Goal: Task Accomplishment & Management: Manage account settings

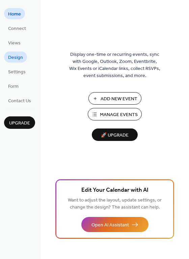
click at [13, 55] on span "Design" at bounding box center [15, 57] width 15 height 7
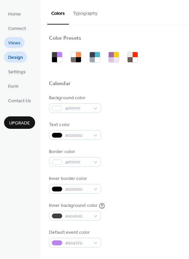
click at [13, 43] on span "Views" at bounding box center [14, 43] width 12 height 7
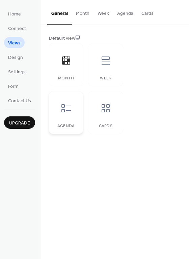
click at [69, 109] on icon at bounding box center [66, 108] width 11 height 11
click at [104, 109] on icon at bounding box center [105, 108] width 8 height 8
click at [18, 29] on span "Connect" at bounding box center [17, 28] width 18 height 7
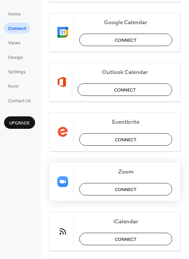
scroll to position [118, 0]
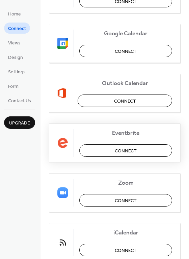
click at [103, 153] on button "Connect" at bounding box center [125, 150] width 93 height 12
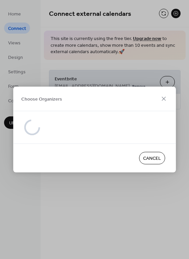
scroll to position [0, 0]
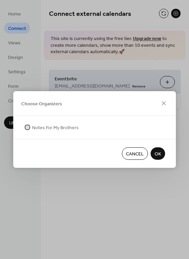
click at [43, 129] on span "Notes For My Brothers" at bounding box center [55, 128] width 46 height 7
click at [158, 154] on span "OK" at bounding box center [157, 154] width 6 height 7
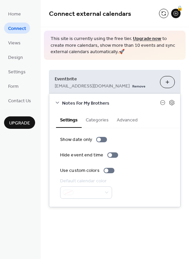
click at [96, 119] on button "Categories" at bounding box center [96, 119] width 31 height 15
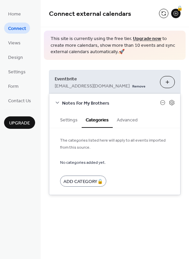
click at [125, 119] on button "Advanced" at bounding box center [126, 119] width 29 height 15
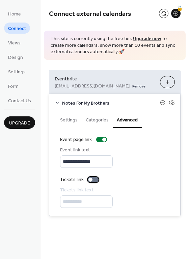
click at [96, 182] on div at bounding box center [93, 179] width 11 height 5
click at [91, 119] on button "Categories" at bounding box center [96, 119] width 31 height 15
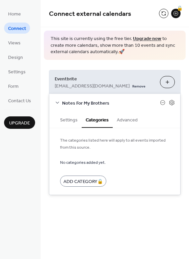
click at [73, 119] on button "Settings" at bounding box center [69, 119] width 26 height 15
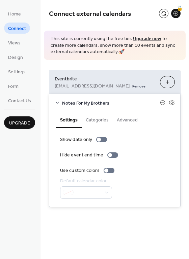
click at [142, 37] on link "Upgrade now" at bounding box center [147, 38] width 28 height 9
click at [15, 44] on span "Views" at bounding box center [14, 43] width 12 height 7
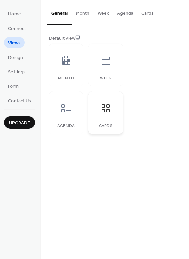
click at [108, 121] on div "Cards" at bounding box center [105, 113] width 34 height 42
click at [19, 61] on span "Design" at bounding box center [15, 57] width 15 height 7
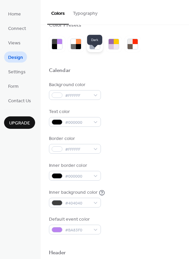
scroll to position [18, 0]
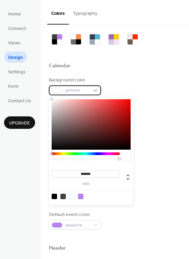
click at [97, 89] on div "#FFFFFF" at bounding box center [75, 91] width 52 height 10
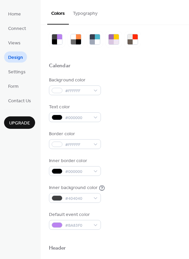
click at [127, 222] on div "Default event color #BA83F0" at bounding box center [114, 220] width 131 height 19
click at [94, 226] on div "#BA83F0" at bounding box center [75, 225] width 52 height 10
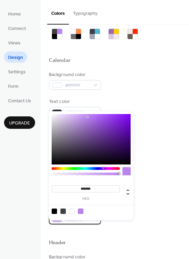
scroll to position [25, 0]
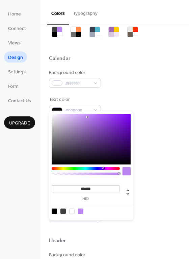
click at [63, 212] on div at bounding box center [62, 211] width 5 height 5
type input "*******"
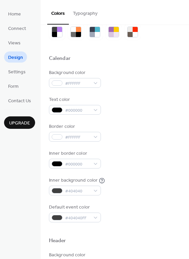
click at [117, 229] on div at bounding box center [114, 230] width 131 height 15
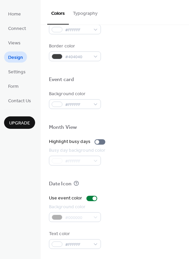
scroll to position [288, 0]
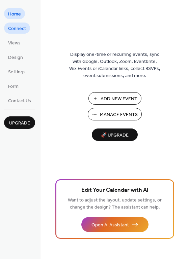
click at [19, 29] on span "Connect" at bounding box center [17, 28] width 18 height 7
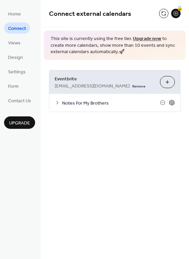
click at [172, 102] on icon at bounding box center [171, 103] width 6 height 6
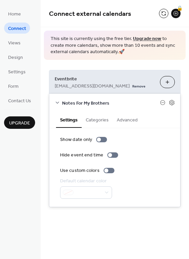
click at [133, 121] on button "Advanced" at bounding box center [126, 119] width 29 height 15
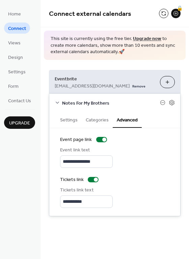
click at [99, 120] on button "Categories" at bounding box center [96, 119] width 31 height 15
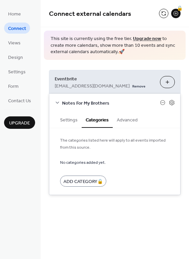
click at [69, 118] on button "Settings" at bounding box center [69, 119] width 26 height 15
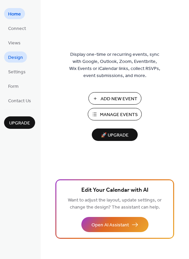
click at [17, 57] on span "Design" at bounding box center [15, 57] width 15 height 7
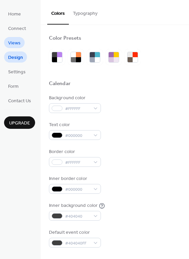
click at [15, 42] on span "Views" at bounding box center [14, 43] width 12 height 7
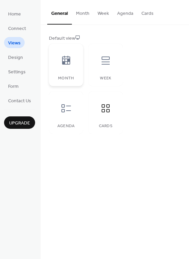
click at [67, 62] on icon at bounding box center [66, 60] width 8 height 9
click at [100, 55] on icon at bounding box center [105, 60] width 11 height 11
click at [69, 109] on icon at bounding box center [66, 108] width 11 height 11
click at [102, 113] on icon at bounding box center [105, 108] width 11 height 11
